Goal: Book appointment/travel/reservation

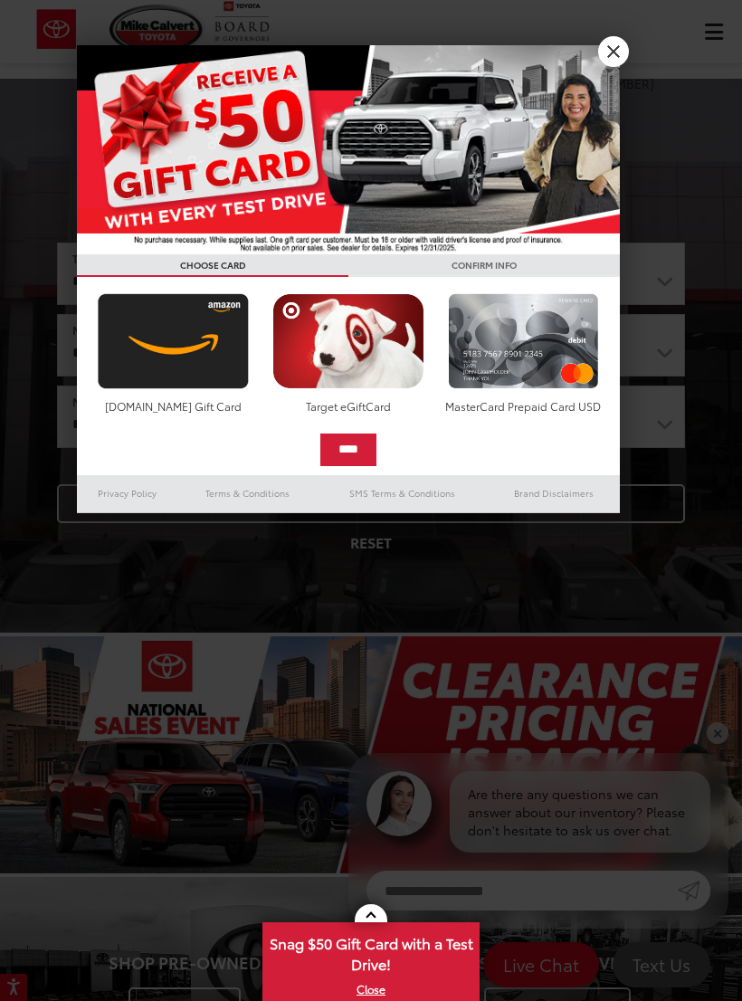
click at [620, 56] on link "X" at bounding box center [613, 51] width 31 height 31
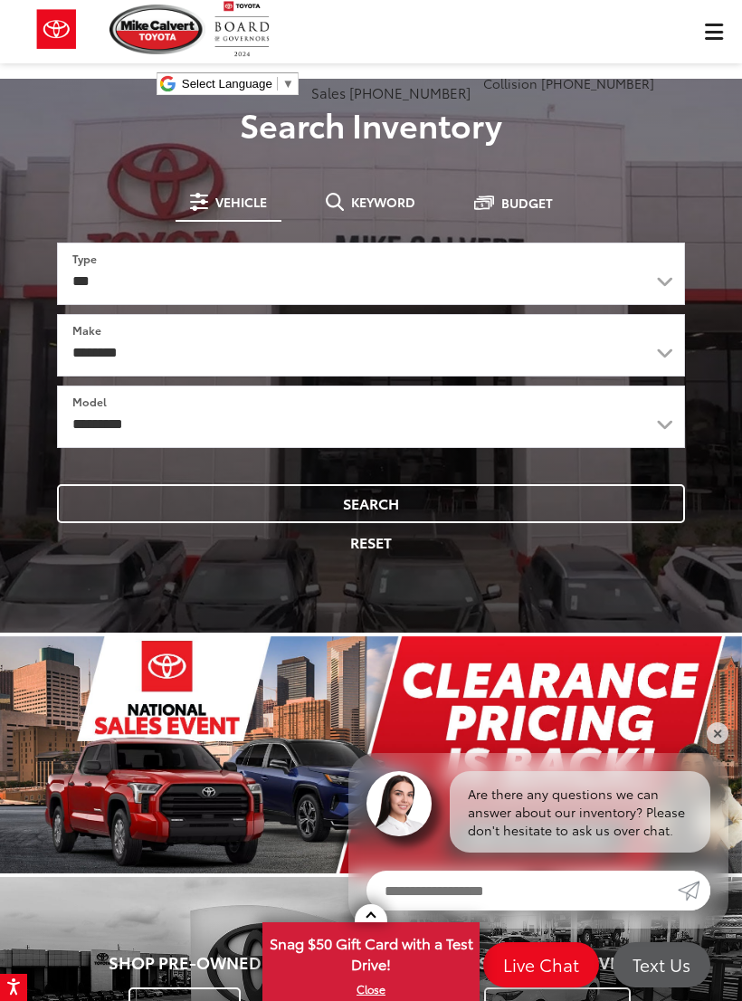
click at [719, 25] on div "[PERSON_NAME] Toyota Select Language ​ ▼ Sales [PHONE_NUMBER] Service [PHONE_NU…" at bounding box center [371, 54] width 742 height 109
click at [717, 35] on div "[PERSON_NAME] Toyota Select Language ​ ▼ Sales [PHONE_NUMBER] Service [PHONE_NU…" at bounding box center [371, 54] width 742 height 109
click at [711, 30] on div "[PERSON_NAME] Toyota Select Language ​ ▼ Sales [PHONE_NUMBER] Service [PHONE_NU…" at bounding box center [371, 54] width 742 height 109
click at [706, 46] on div "[PERSON_NAME] Toyota Select Language ​ ▼ Sales [PHONE_NUMBER] Service [PHONE_NU…" at bounding box center [371, 54] width 742 height 109
click at [728, 33] on div "[PERSON_NAME] Toyota Select Language ​ ▼ Sales [PHONE_NUMBER] Service [PHONE_NU…" at bounding box center [371, 54] width 742 height 109
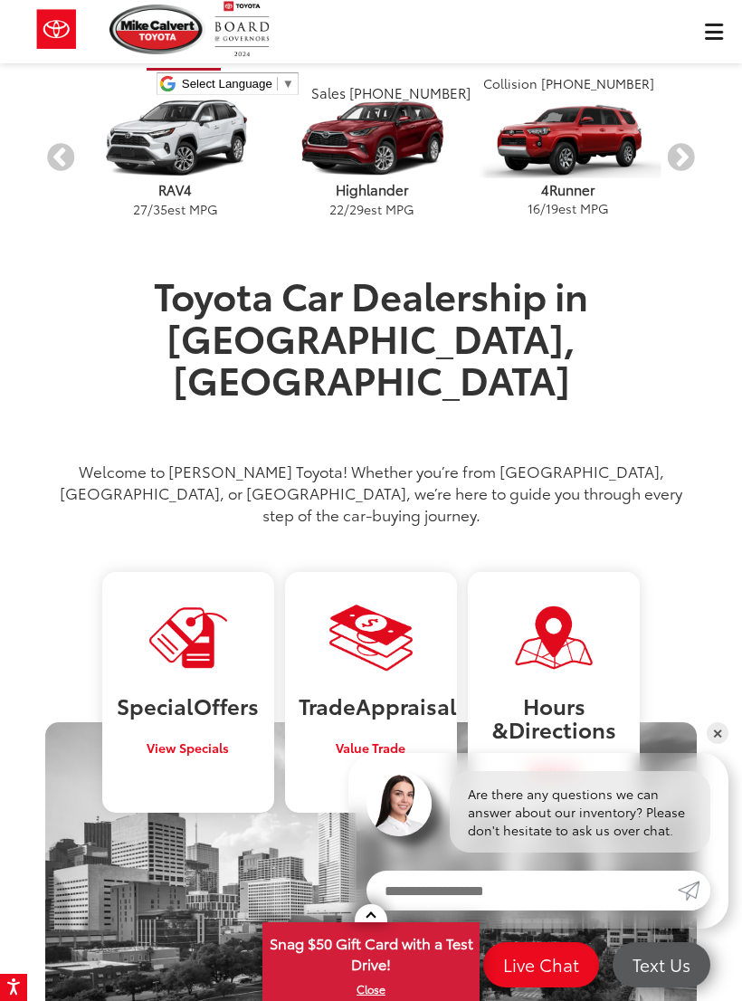
scroll to position [1103, 0]
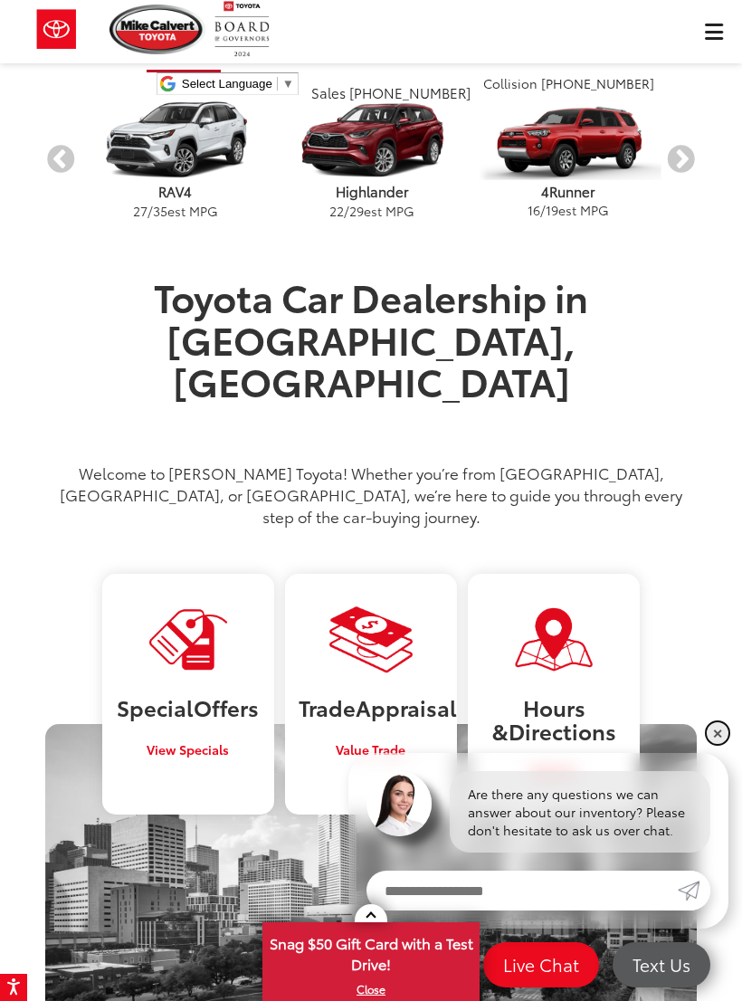
click at [717, 744] on link "✕" at bounding box center [718, 733] width 22 height 22
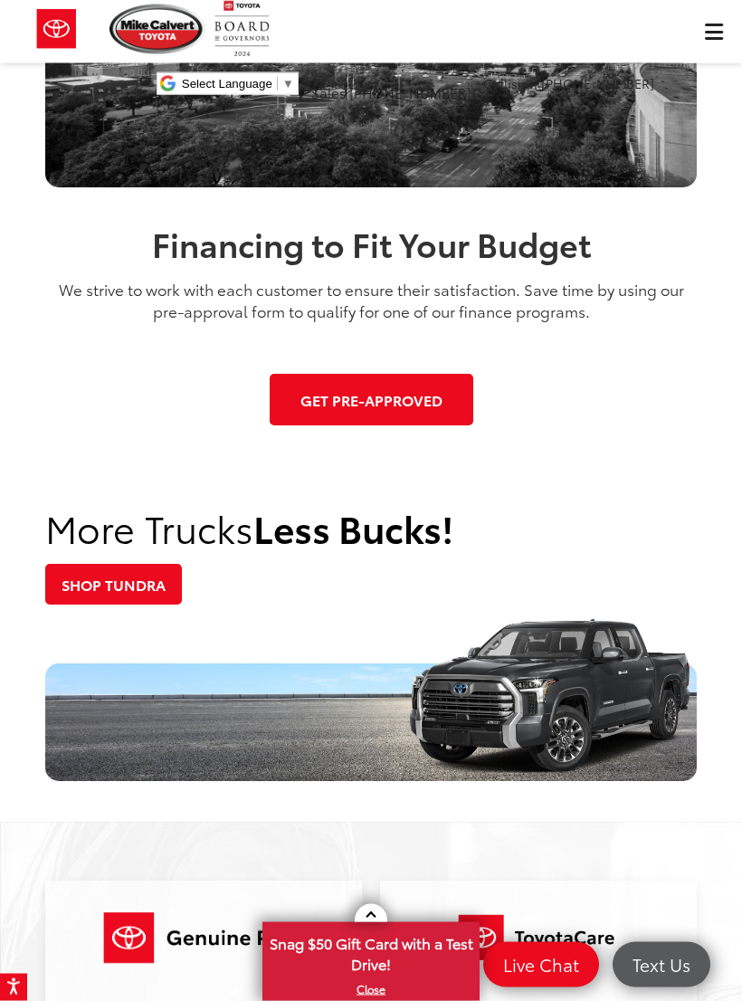
scroll to position [1955, 0]
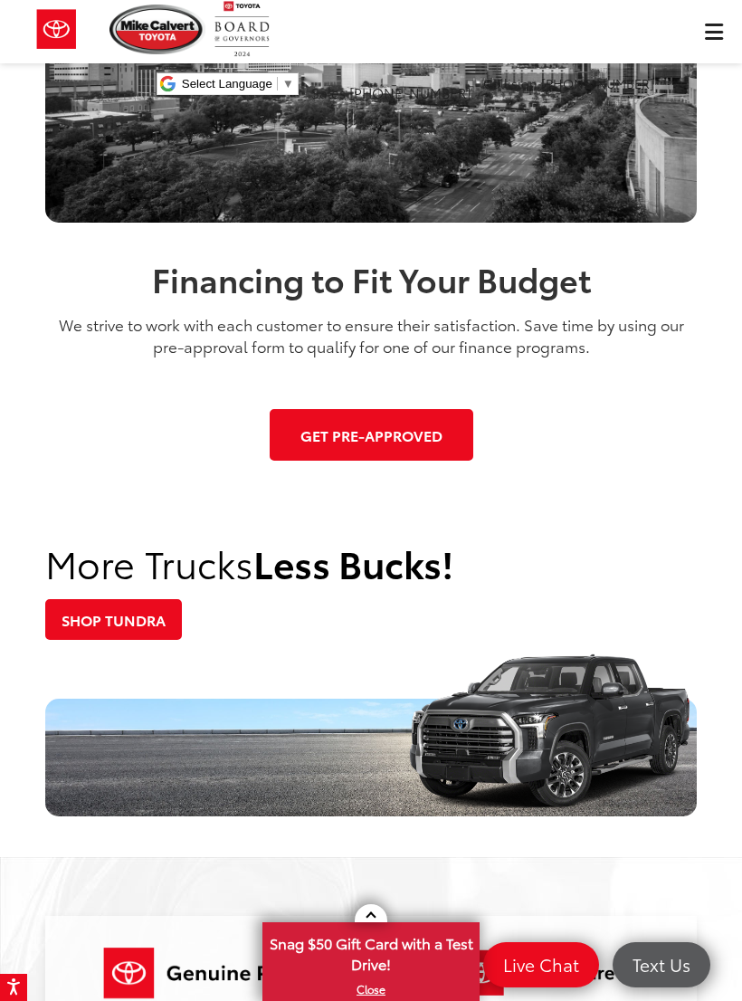
click at [718, 36] on div "[PERSON_NAME] Toyota Select Language ​ ▼ Sales [PHONE_NUMBER] Service [PHONE_NU…" at bounding box center [371, 54] width 742 height 109
click at [714, 32] on div "[PERSON_NAME] Toyota Select Language ​ ▼ Sales [PHONE_NUMBER] Service [PHONE_NU…" at bounding box center [371, 54] width 742 height 109
click at [717, 39] on div "[PERSON_NAME] Toyota Select Language ​ ▼ Sales [PHONE_NUMBER] Service [PHONE_NU…" at bounding box center [371, 54] width 742 height 109
click at [718, 33] on div "[PERSON_NAME] Toyota Select Language ​ ▼ Sales [PHONE_NUMBER] Service [PHONE_NU…" at bounding box center [371, 54] width 742 height 109
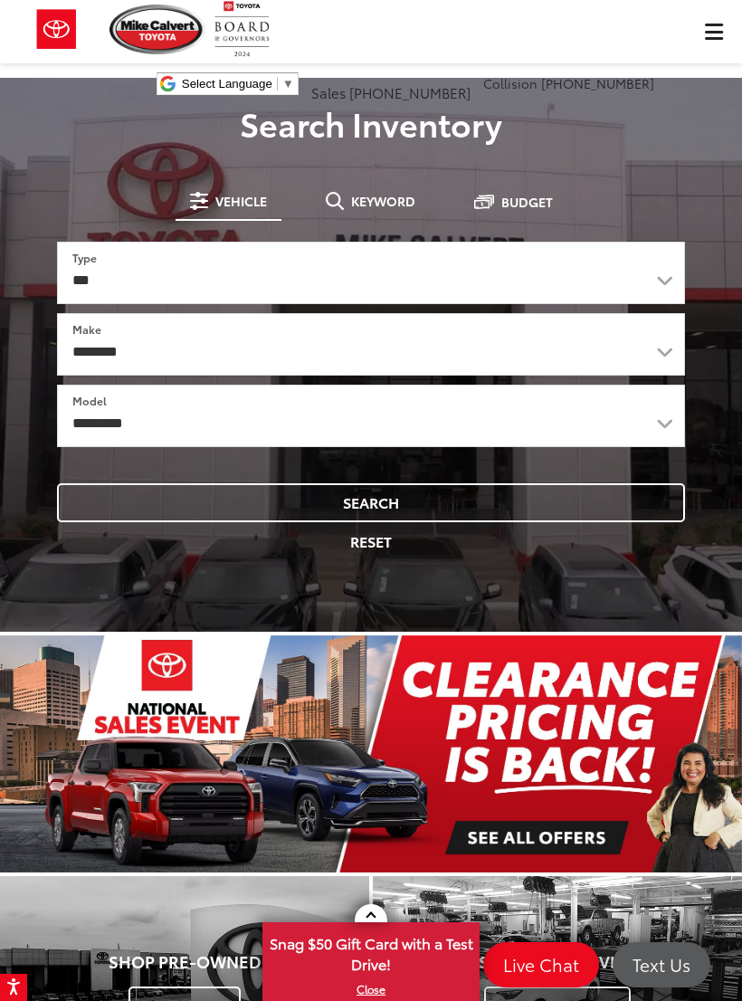
scroll to position [0, 0]
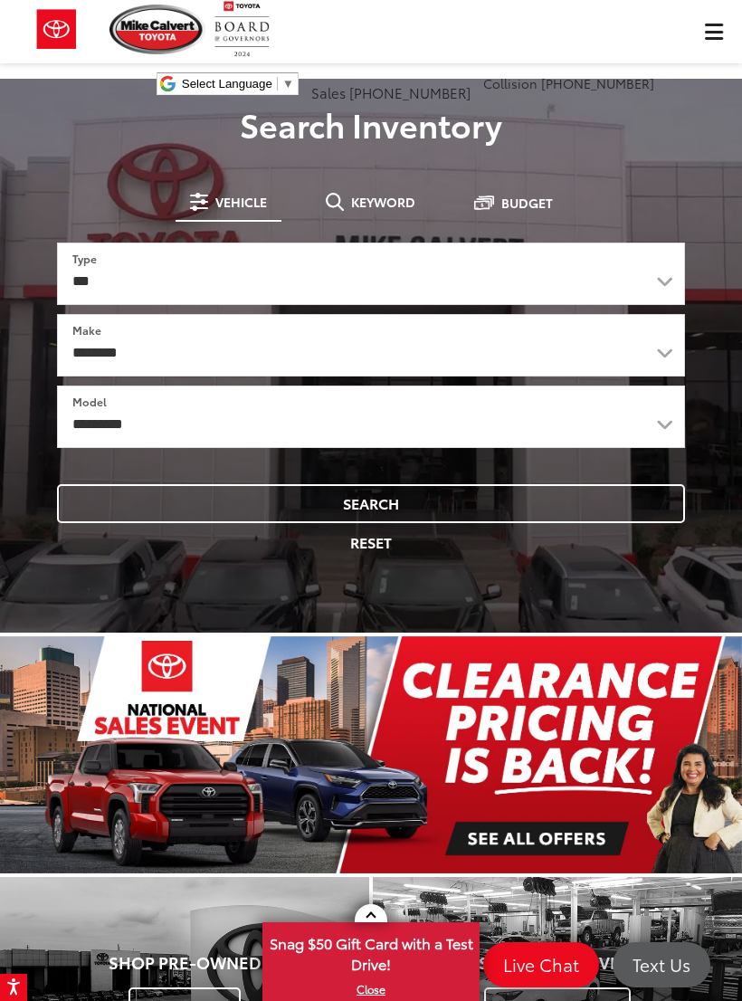
click at [719, 24] on div "[PERSON_NAME] Toyota Select Language ​ ▼ Sales [PHONE_NUMBER] Service [PHONE_NU…" at bounding box center [371, 54] width 742 height 109
click at [714, 43] on div "[PERSON_NAME] Toyota Select Language ​ ▼ Sales [PHONE_NUMBER] Service [PHONE_NU…" at bounding box center [371, 54] width 742 height 109
click at [719, 35] on div "[PERSON_NAME] Toyota Select Language ​ ▼ Sales [PHONE_NUMBER] Service [PHONE_NU…" at bounding box center [371, 54] width 742 height 109
click at [720, 34] on div "[PERSON_NAME] Toyota Select Language ​ ▼ Sales [PHONE_NUMBER] Service [PHONE_NU…" at bounding box center [371, 54] width 742 height 109
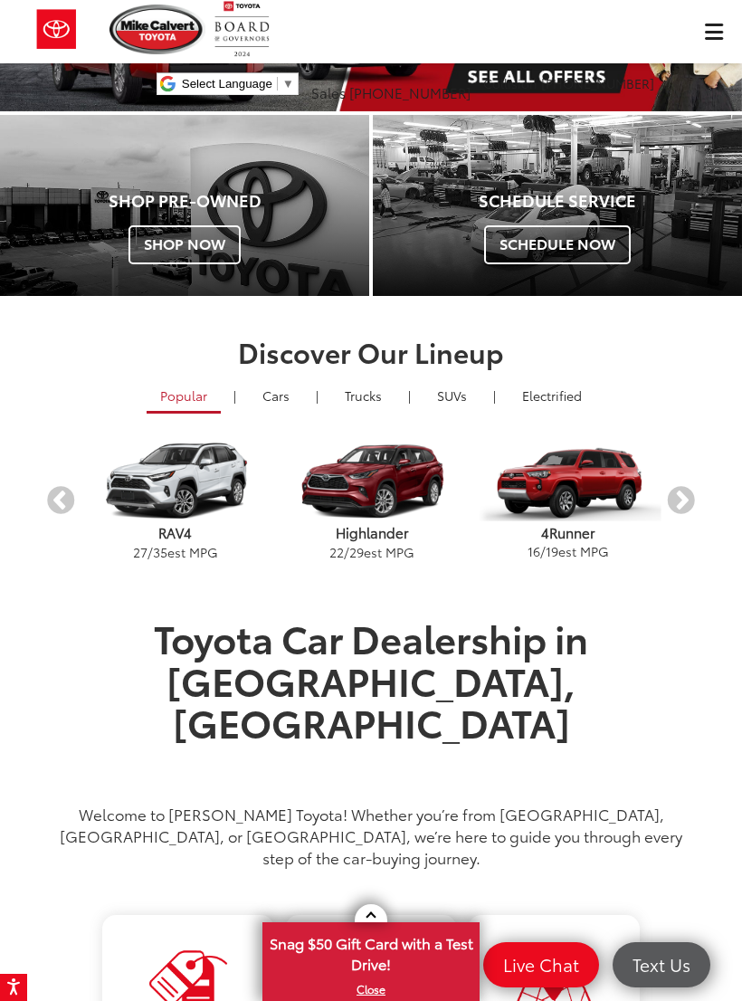
scroll to position [759, 0]
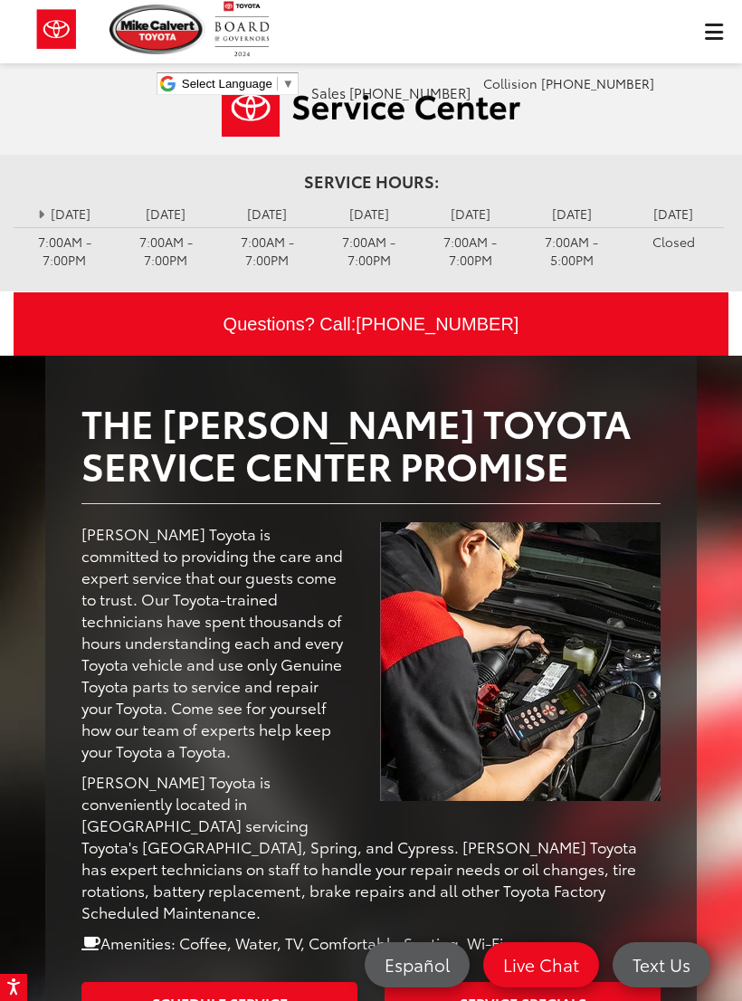
click at [721, 33] on div "Mike Calvert Toyota Select Language ​ ▼ Sales 713-597-5313 Service 346-577-8734…" at bounding box center [371, 54] width 742 height 109
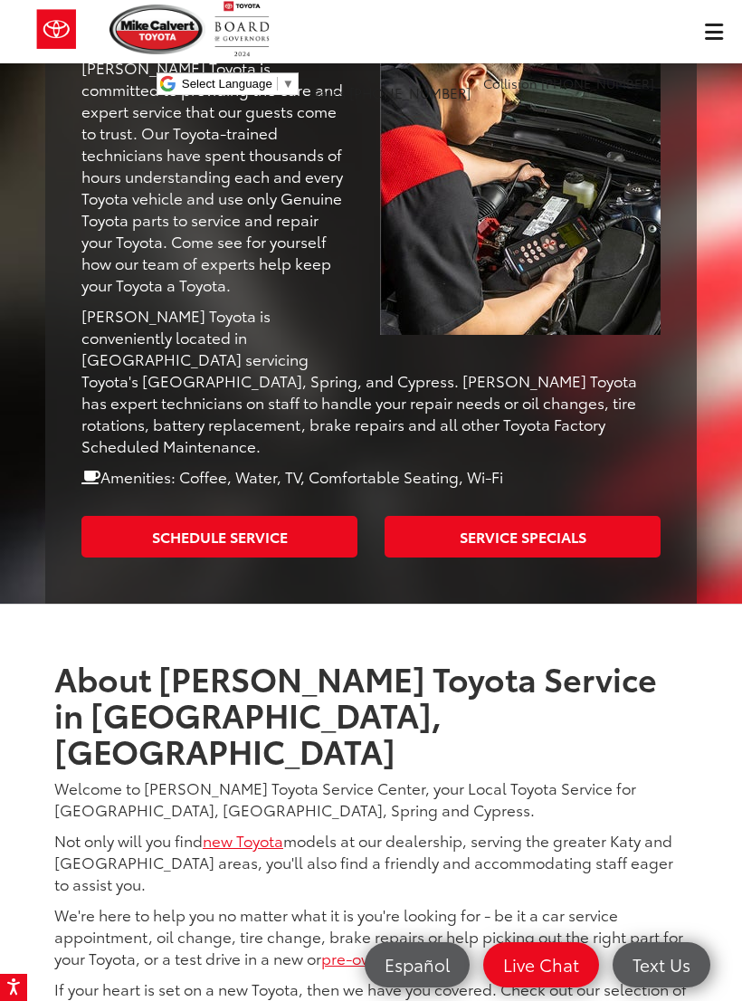
scroll to position [465, 0]
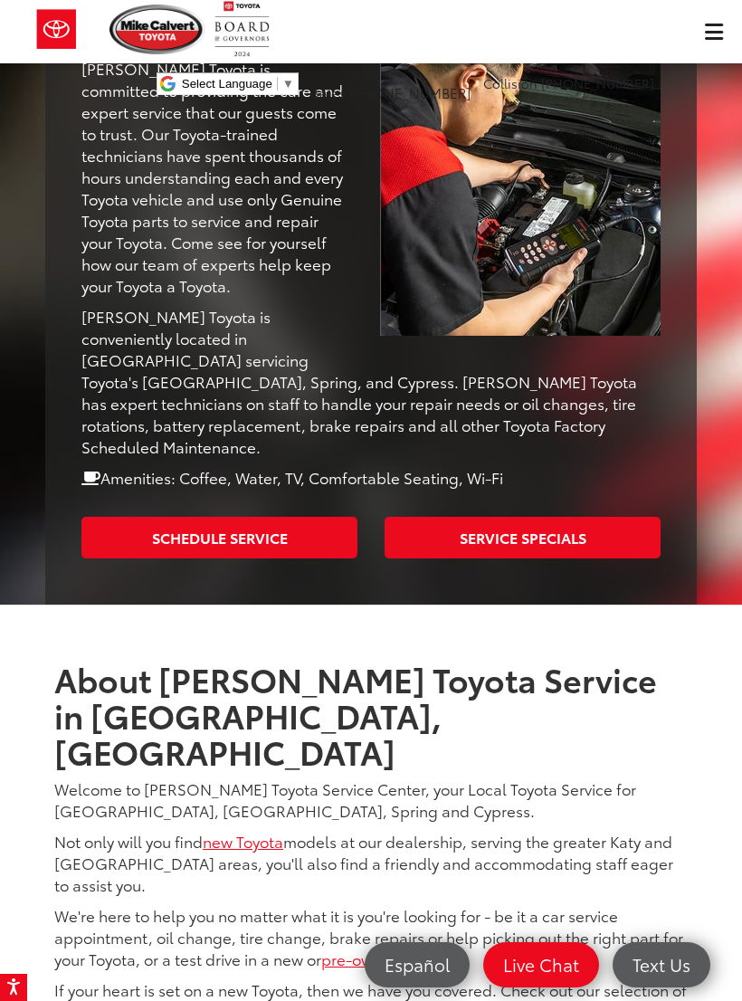
click at [324, 517] on link "Schedule Service" at bounding box center [219, 537] width 276 height 41
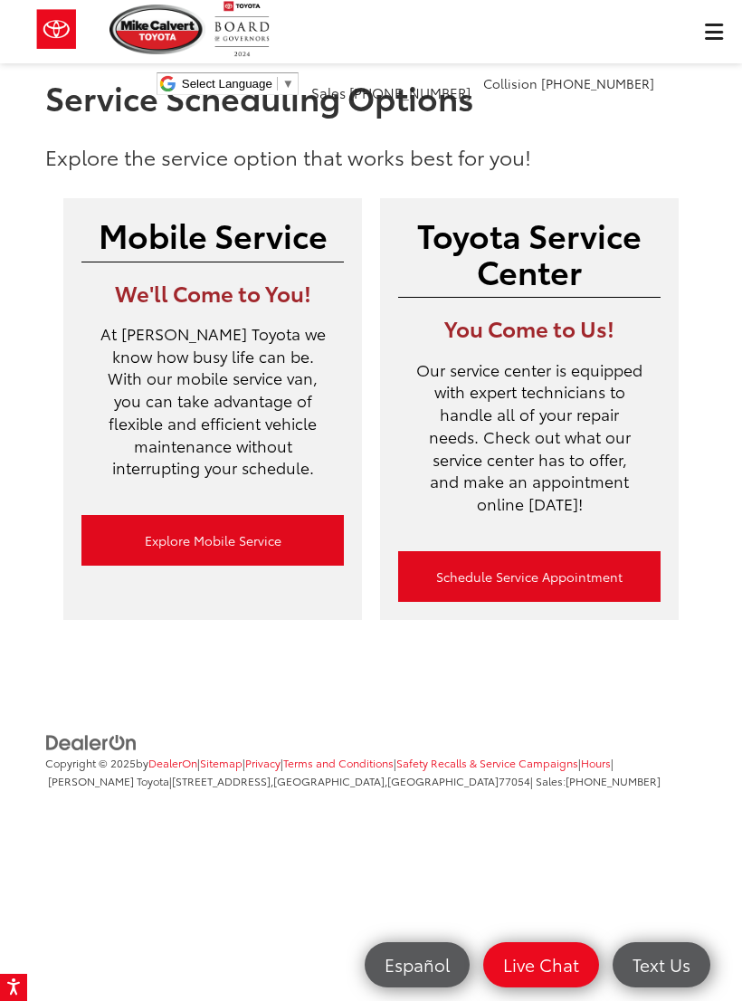
click at [576, 568] on link "Schedule Service Appointment" at bounding box center [529, 576] width 262 height 51
